Goal: Task Accomplishment & Management: Use online tool/utility

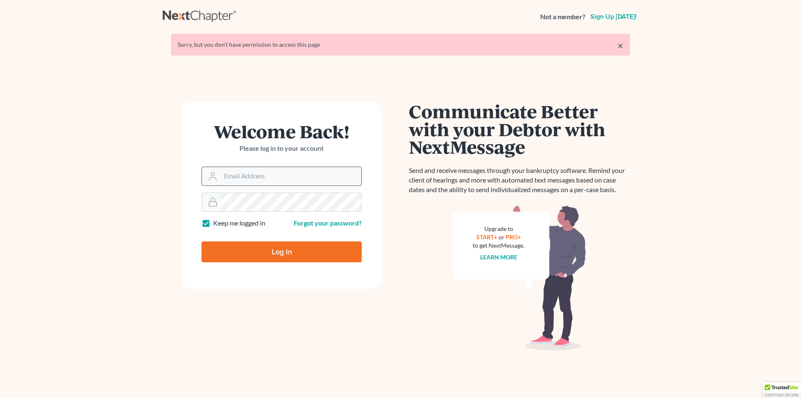
click at [326, 176] on input "Email Address" at bounding box center [291, 176] width 141 height 18
type input "[PERSON_NAME][EMAIL_ADDRESS][DOMAIN_NAME]"
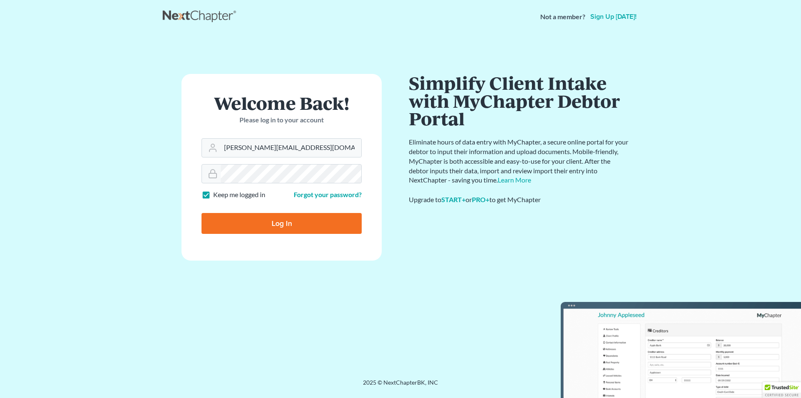
click at [316, 204] on form "Welcome Back! Please log in to your account Email Address eric@brandonlawyer.co…" at bounding box center [281, 167] width 200 height 186
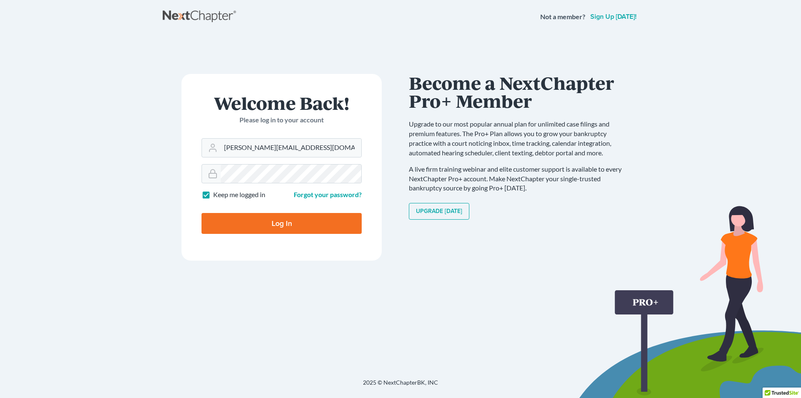
click at [325, 227] on input "Log In" at bounding box center [282, 223] width 160 height 21
type input "Thinking..."
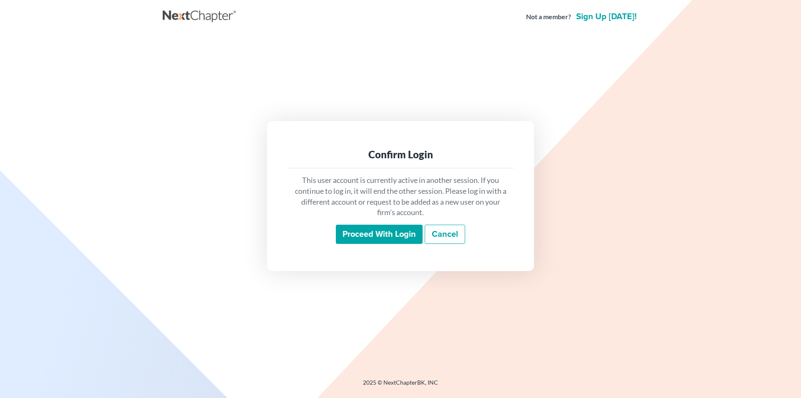
click at [397, 230] on input "Proceed with login" at bounding box center [379, 233] width 87 height 19
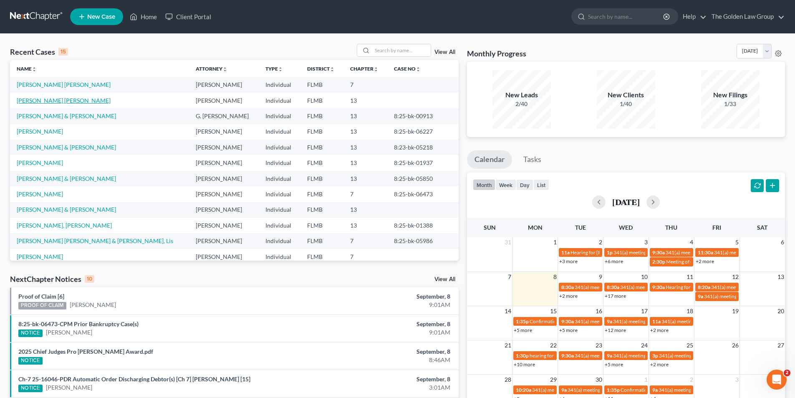
click at [50, 100] on link "[PERSON_NAME] [PERSON_NAME]" at bounding box center [64, 100] width 94 height 7
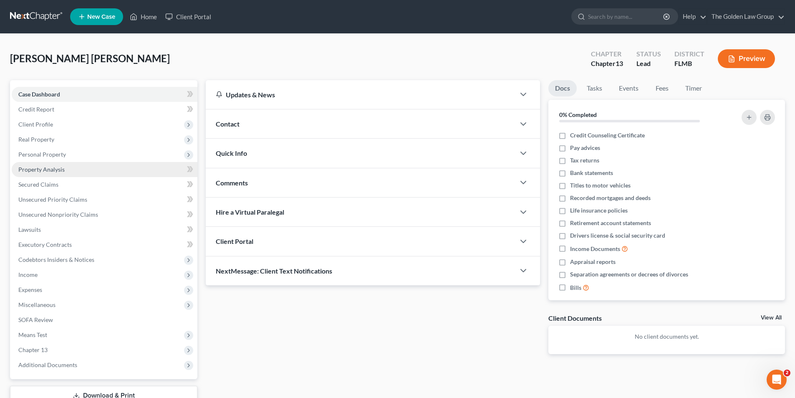
click at [58, 168] on span "Property Analysis" at bounding box center [41, 169] width 46 height 7
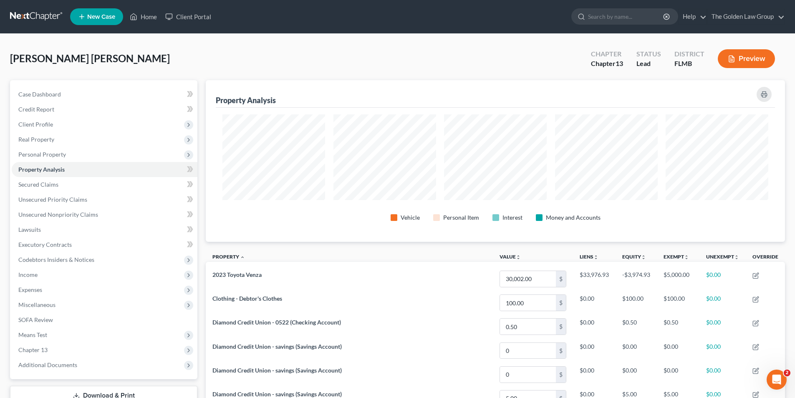
click at [750, 58] on button "Preview" at bounding box center [746, 58] width 57 height 19
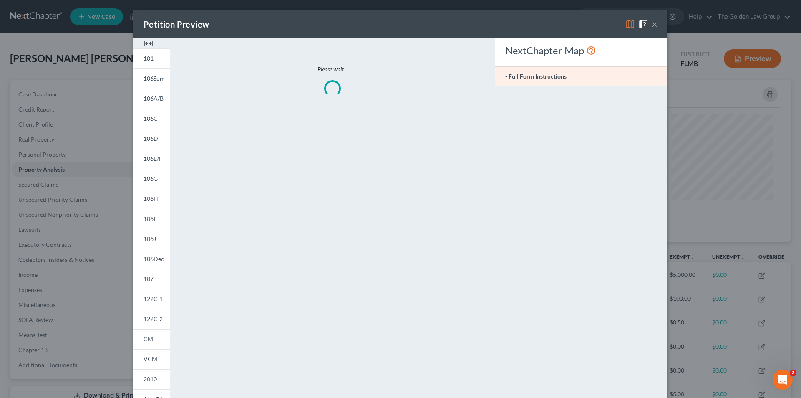
scroll to position [162, 584]
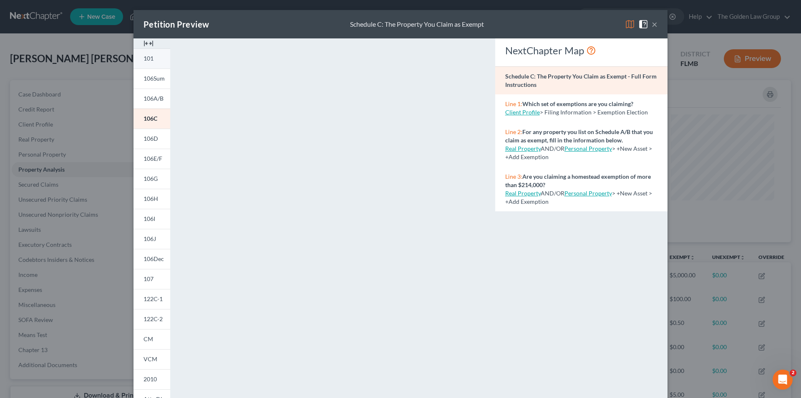
click at [144, 55] on span "101" at bounding box center [149, 58] width 10 height 7
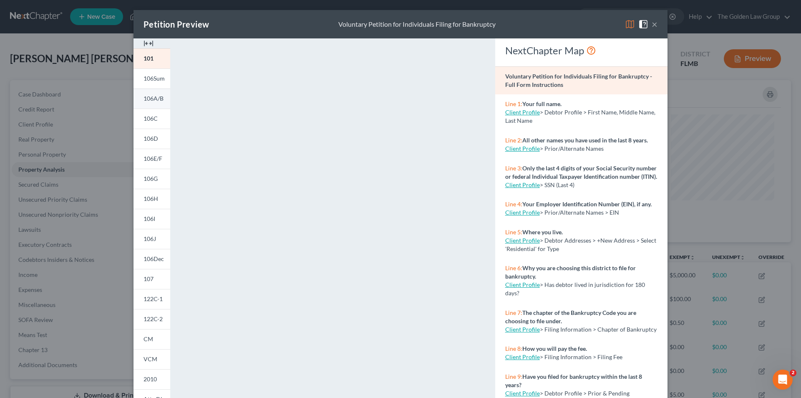
click at [153, 100] on span "106A/B" at bounding box center [154, 98] width 20 height 7
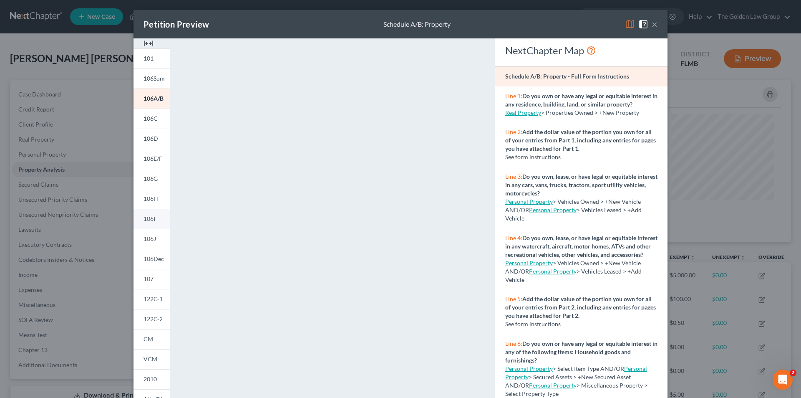
click at [153, 218] on link "106I" at bounding box center [152, 219] width 37 height 20
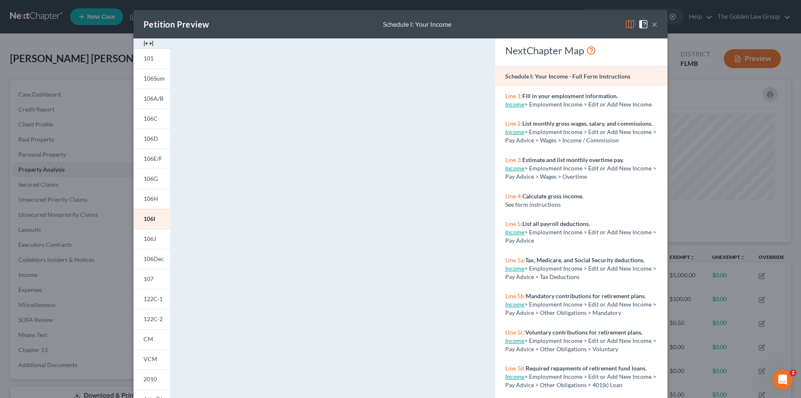
scroll to position [73, 0]
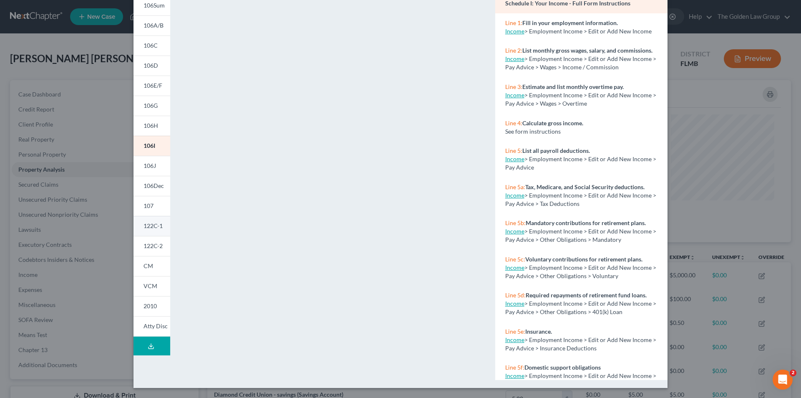
click at [156, 227] on span "122C-1" at bounding box center [153, 225] width 19 height 7
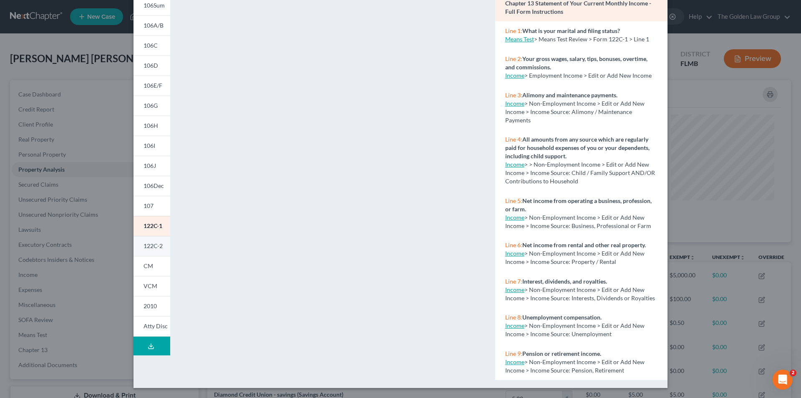
click at [148, 244] on span "122C-2" at bounding box center [153, 245] width 19 height 7
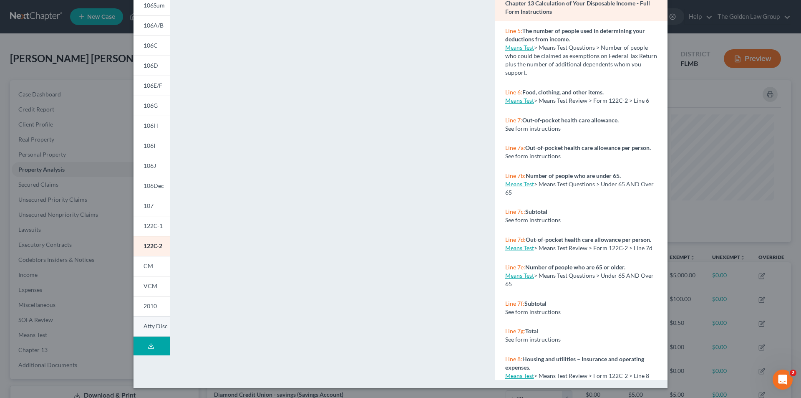
click at [154, 325] on span "Atty Disc" at bounding box center [156, 325] width 24 height 7
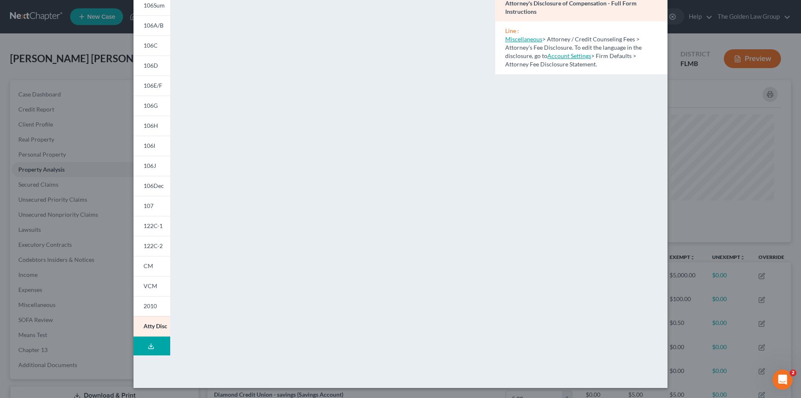
click at [63, 168] on div "Petition Preview Attorney's Disclosure of Compensation × 101 106Sum 106A/B 106C…" at bounding box center [400, 199] width 801 height 398
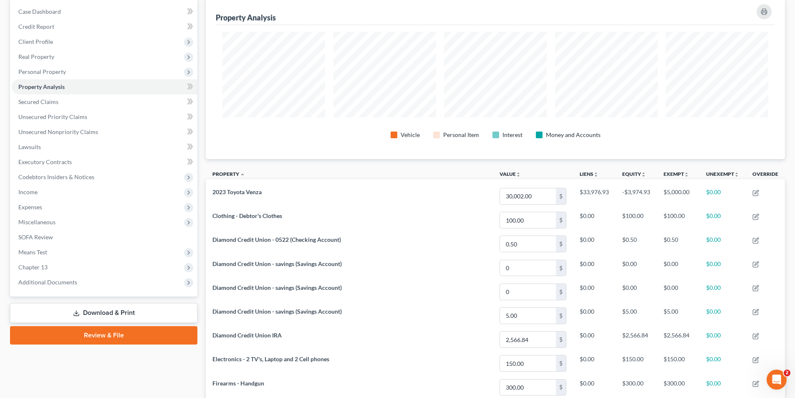
scroll to position [0, 0]
